Goal: Task Accomplishment & Management: Use online tool/utility

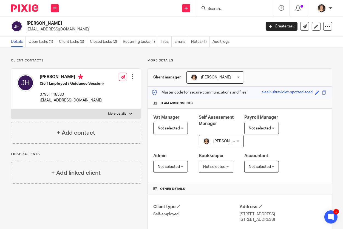
click at [212, 9] on input "Search" at bounding box center [231, 9] width 49 height 5
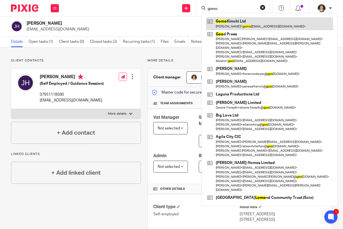
type input "gomo"
click at [219, 22] on link at bounding box center [269, 23] width 127 height 13
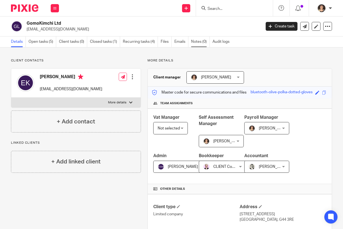
click at [200, 41] on link "Notes (0)" at bounding box center [200, 41] width 19 height 11
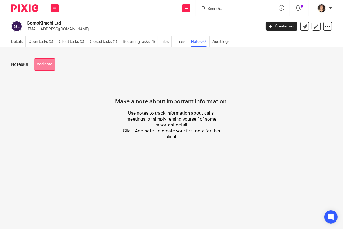
click at [44, 63] on button "Add note" at bounding box center [45, 64] width 22 height 12
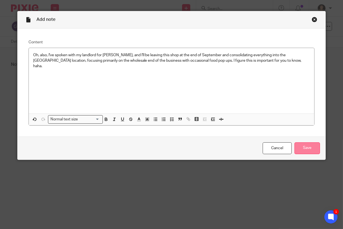
click at [307, 151] on input "Save" at bounding box center [308, 148] width 26 height 12
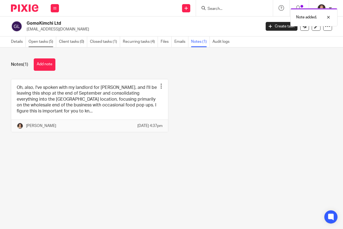
click at [42, 42] on link "Open tasks (5)" at bounding box center [43, 41] width 28 height 11
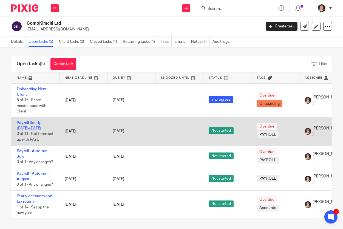
scroll to position [2, 0]
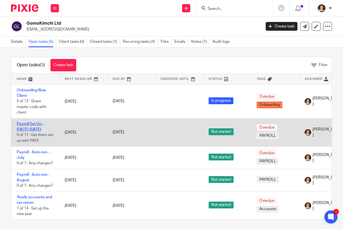
click at [29, 127] on link "Payroll Set Up - 2025-2026" at bounding box center [30, 126] width 27 height 9
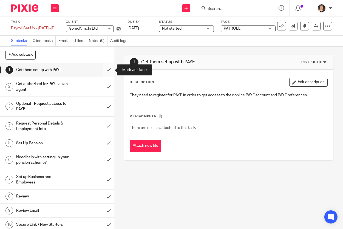
click at [108, 68] on input "submit" at bounding box center [57, 70] width 114 height 14
